Goal: Check status

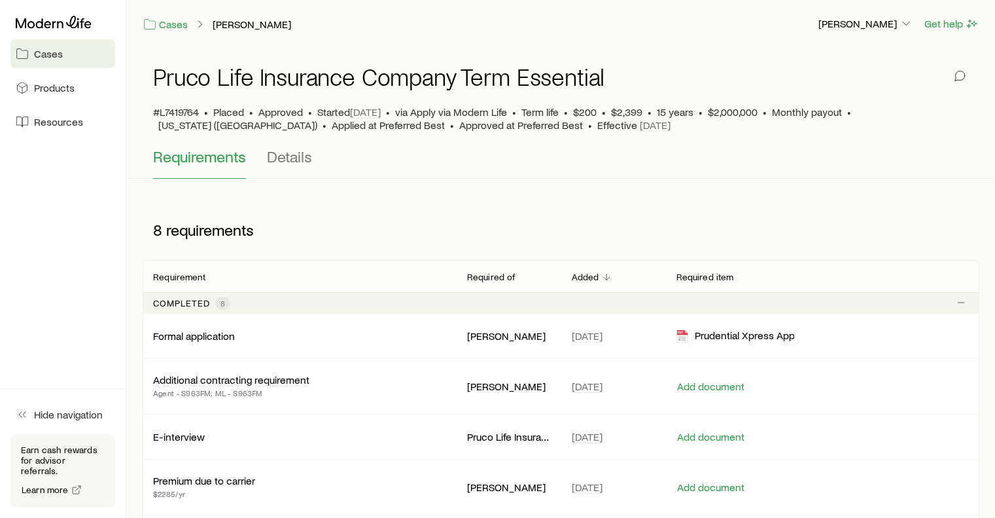
click at [31, 60] on link "Cases" at bounding box center [62, 53] width 105 height 29
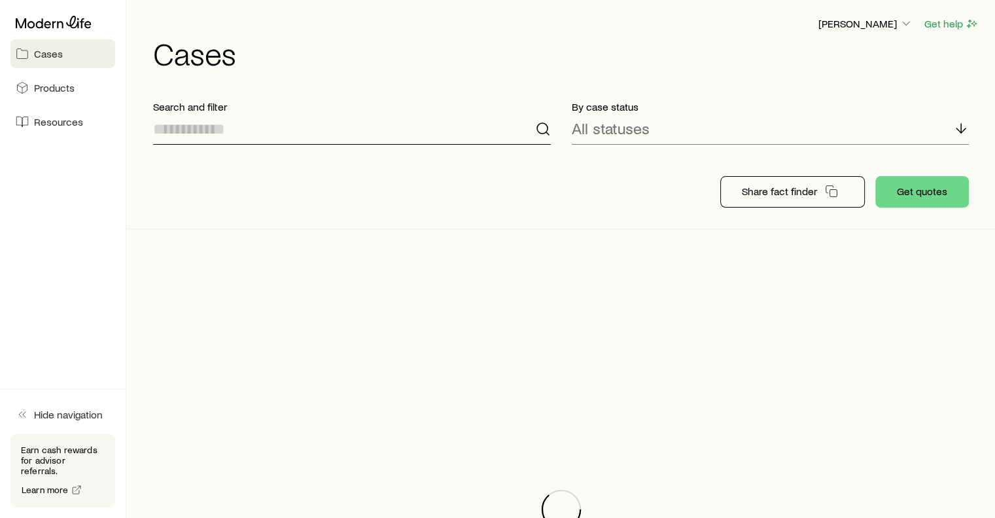
click at [305, 128] on input at bounding box center [352, 128] width 398 height 31
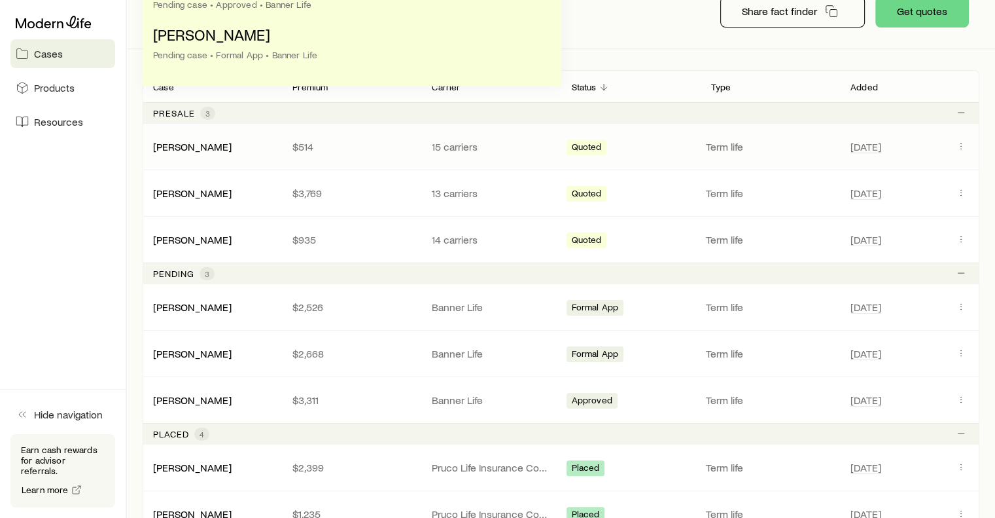
scroll to position [198, 0]
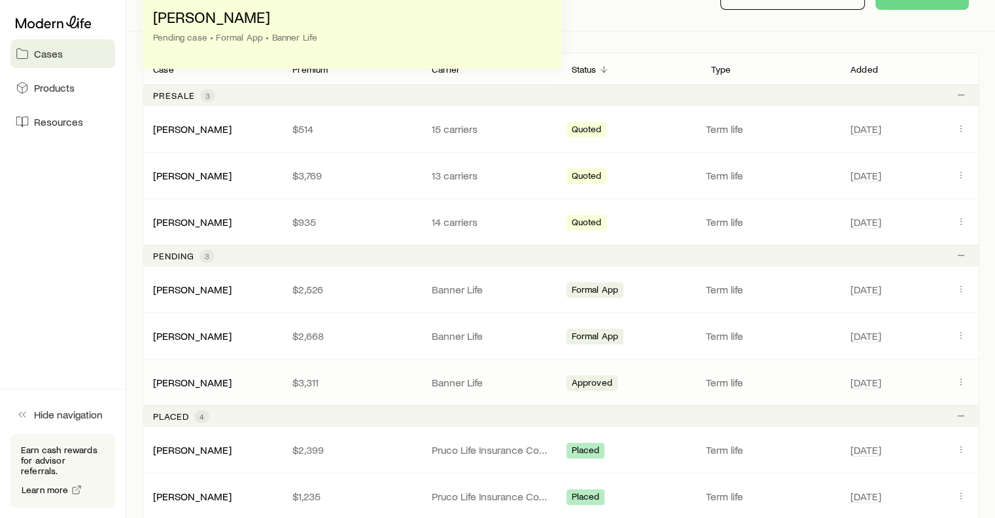
type input "*******"
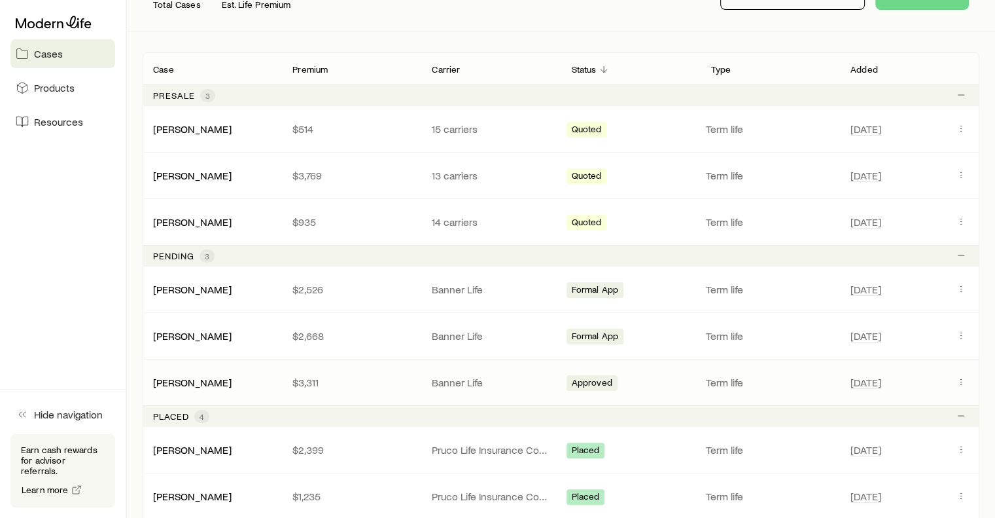
click at [206, 371] on div "[PERSON_NAME] $3,311 Banner Life Approved Term life [DATE]" at bounding box center [561, 382] width 837 height 46
click at [617, 387] on div "Approved" at bounding box center [631, 382] width 129 height 17
click at [200, 378] on link "[PERSON_NAME]" at bounding box center [193, 381] width 79 height 12
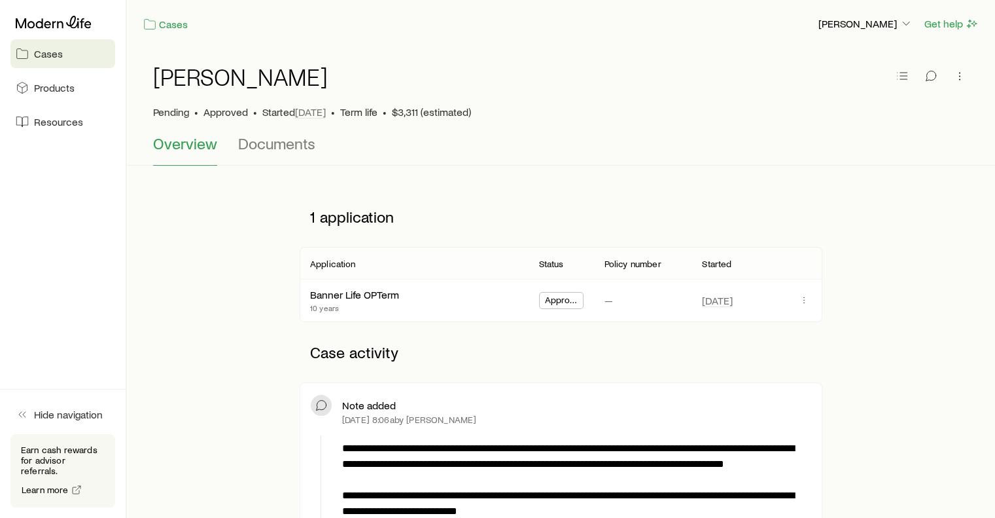
click at [552, 299] on span "Approved" at bounding box center [561, 302] width 33 height 14
click at [342, 296] on link "Banner Life OPTerm" at bounding box center [355, 293] width 89 height 12
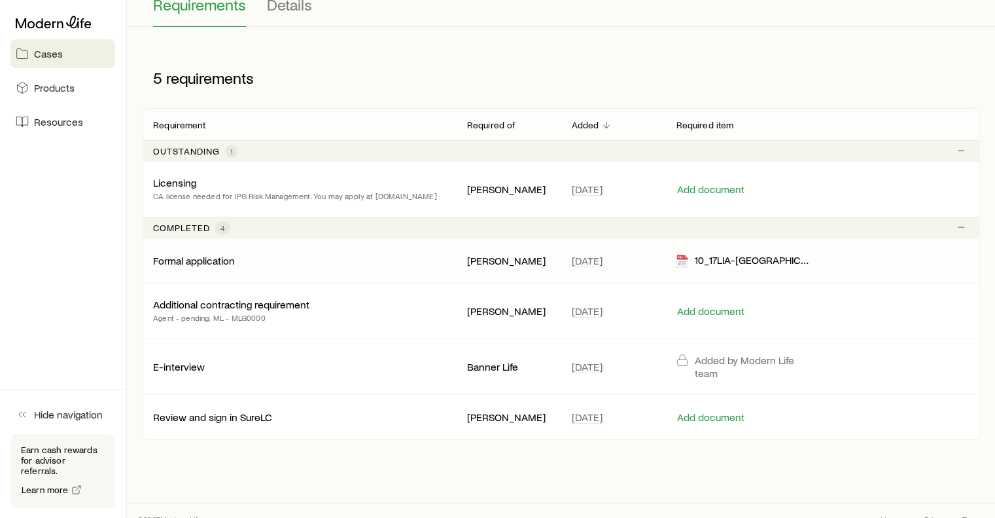
scroll to position [152, 0]
